Goal: Task Accomplishment & Management: Use online tool/utility

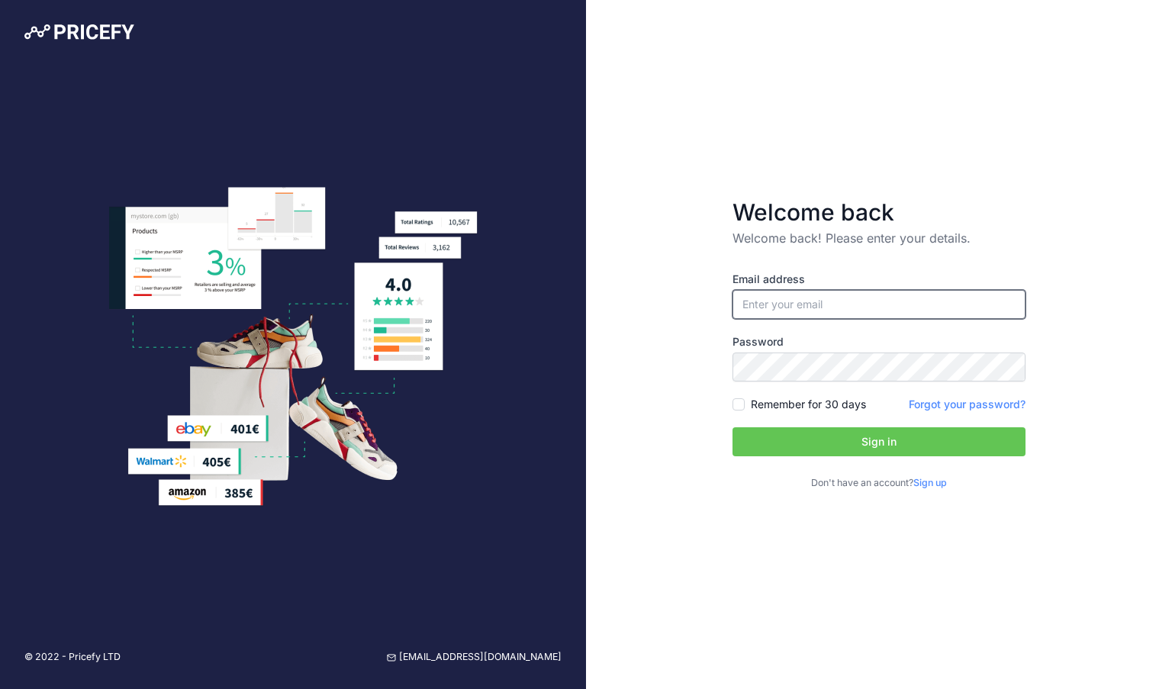
type input "[EMAIL_ADDRESS][DOMAIN_NAME]"
click at [815, 436] on button "Sign in" at bounding box center [878, 441] width 293 height 29
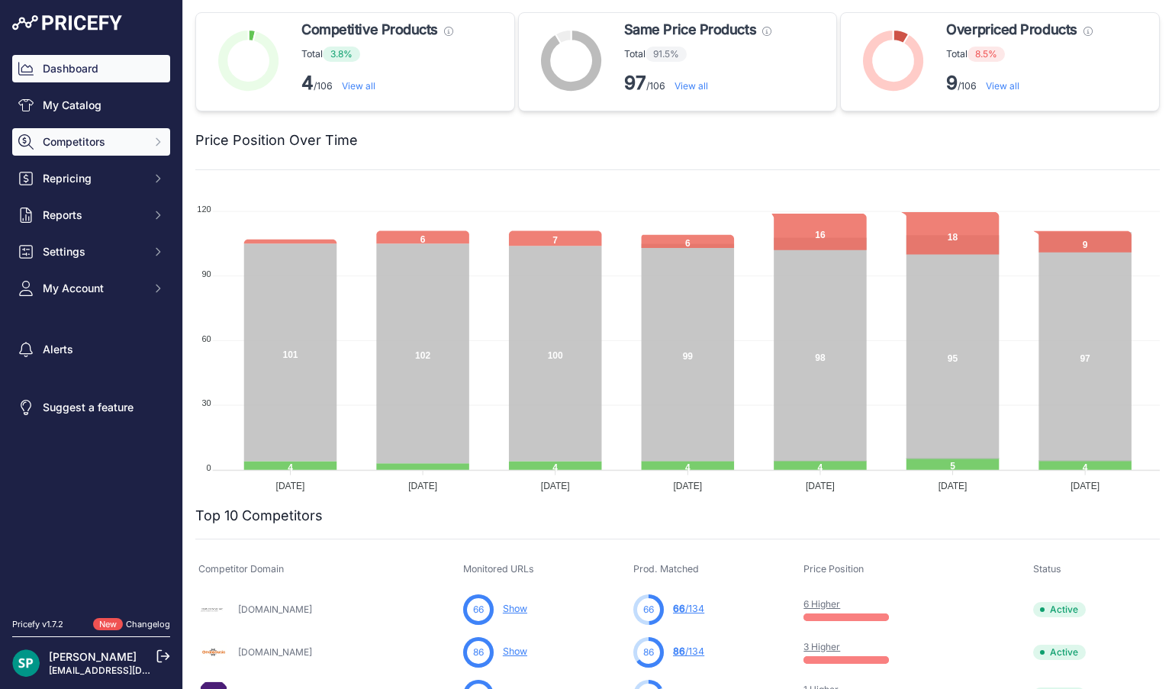
click at [73, 138] on span "Competitors" at bounding box center [93, 141] width 100 height 15
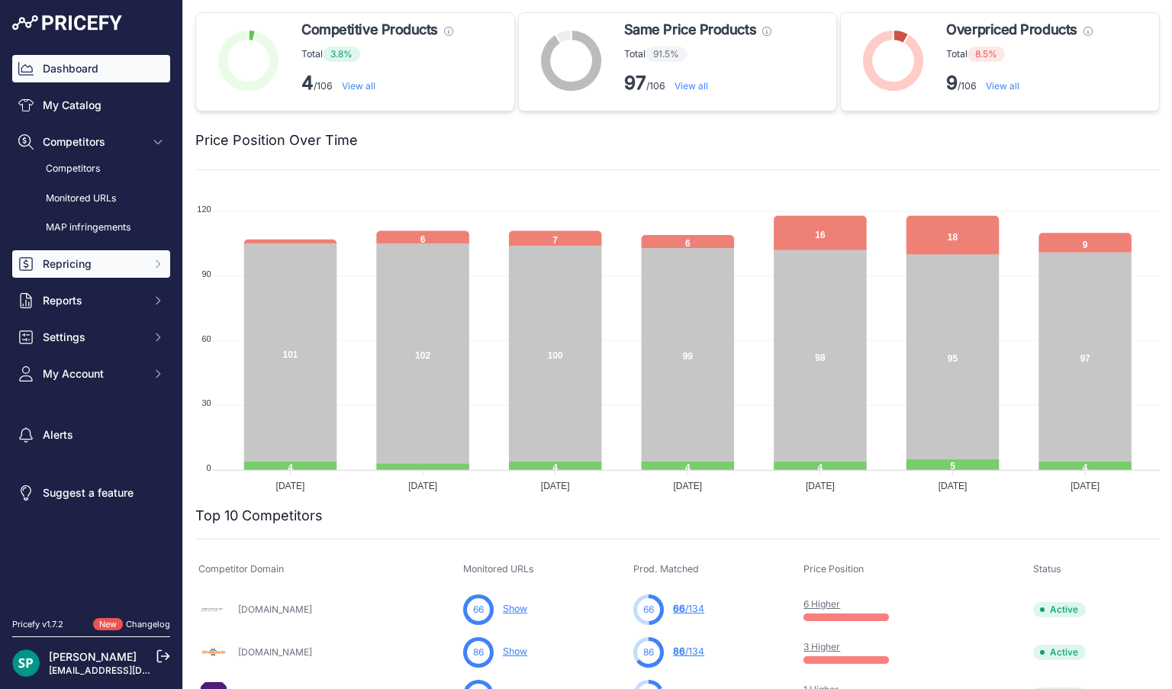
click at [67, 262] on span "Repricing" at bounding box center [93, 263] width 100 height 15
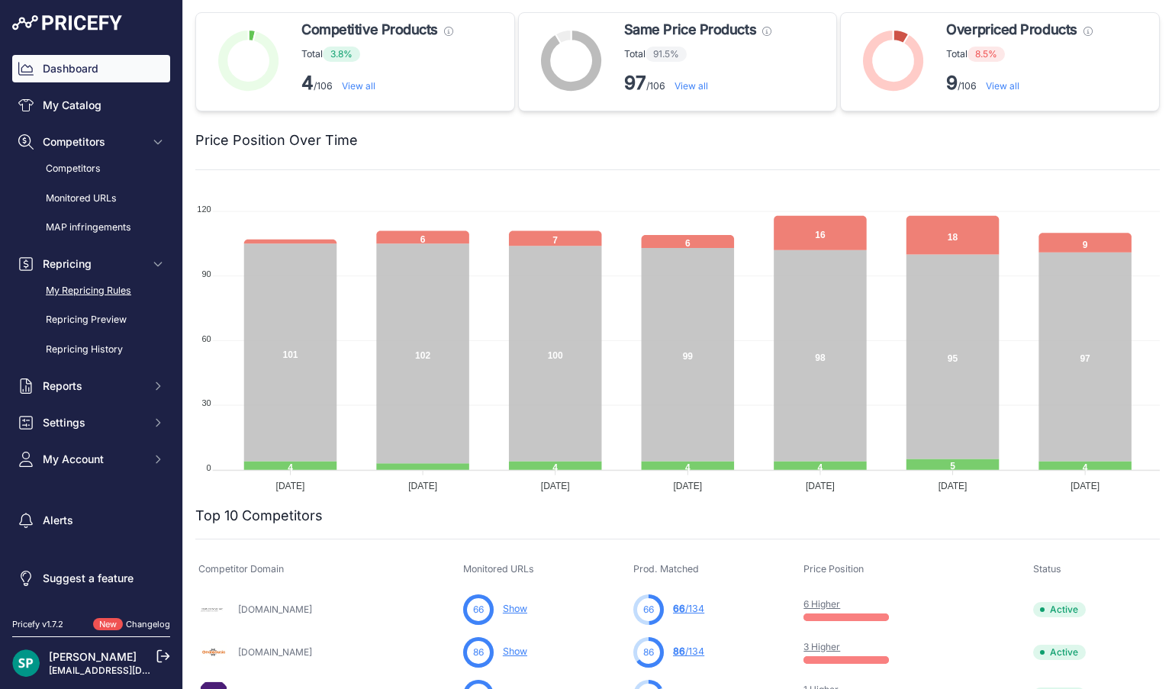
click at [72, 297] on link "My Repricing Rules" at bounding box center [91, 291] width 158 height 27
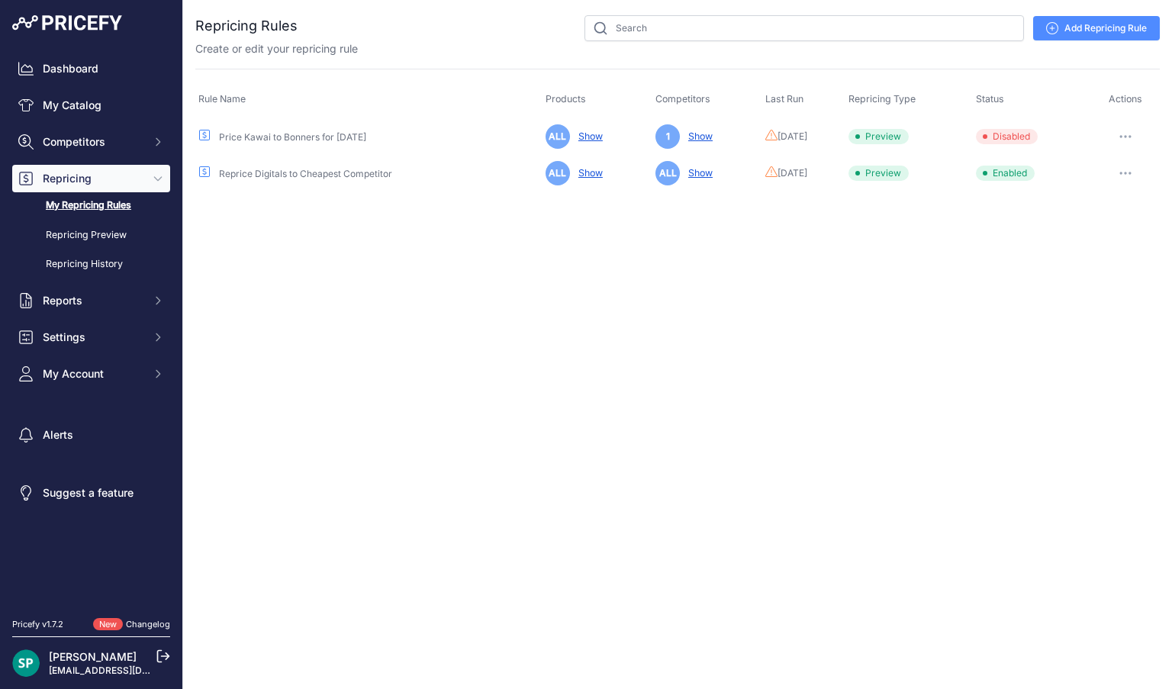
click at [1128, 175] on button "button" at bounding box center [1125, 172] width 31 height 21
click at [1094, 230] on button "Run Preview" at bounding box center [1108, 229] width 98 height 24
